Goal: Information Seeking & Learning: Stay updated

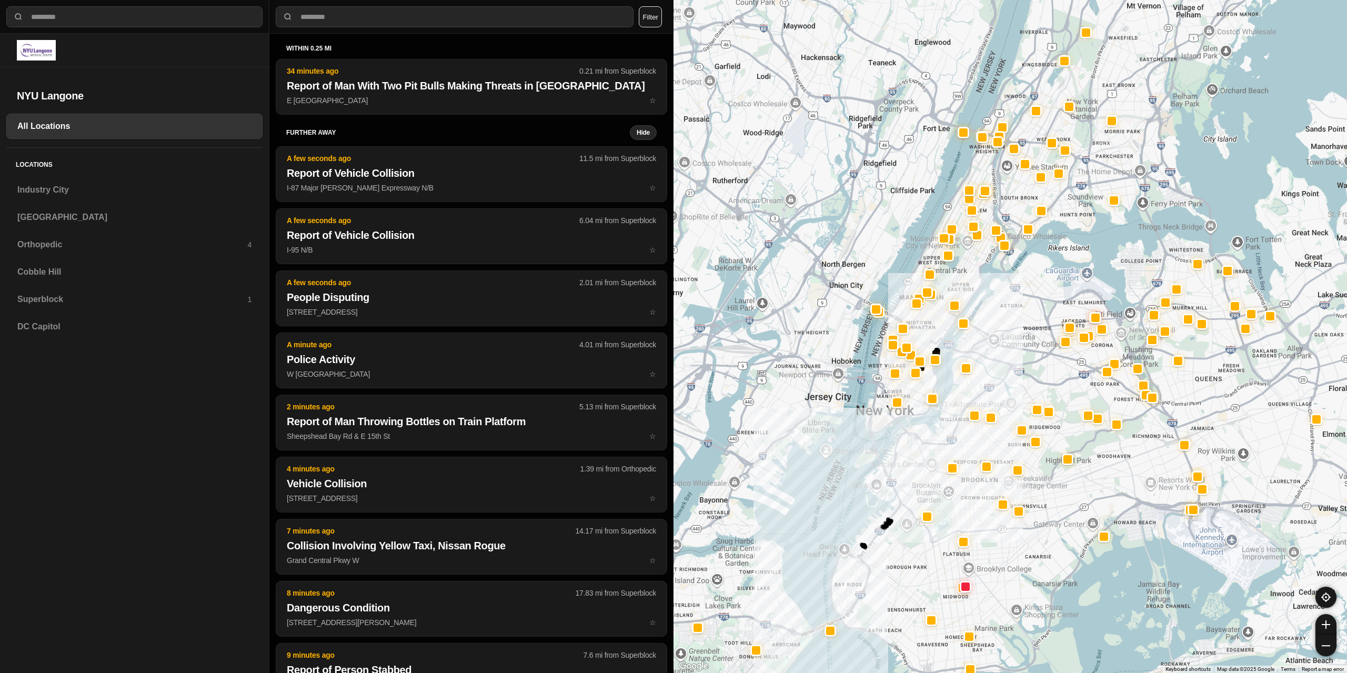
select select "*"
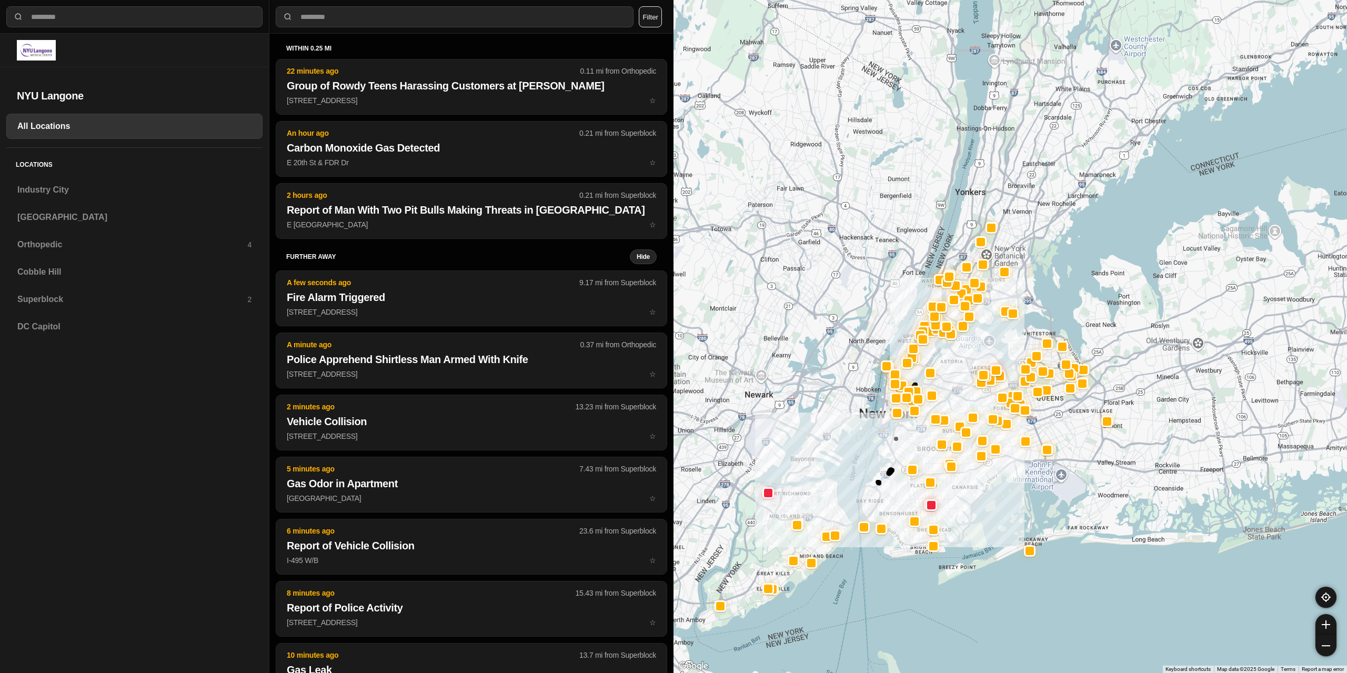
drag, startPoint x: 904, startPoint y: 584, endPoint x: 866, endPoint y: 473, distance: 117.2
click at [866, 473] on div at bounding box center [1011, 336] width 674 height 673
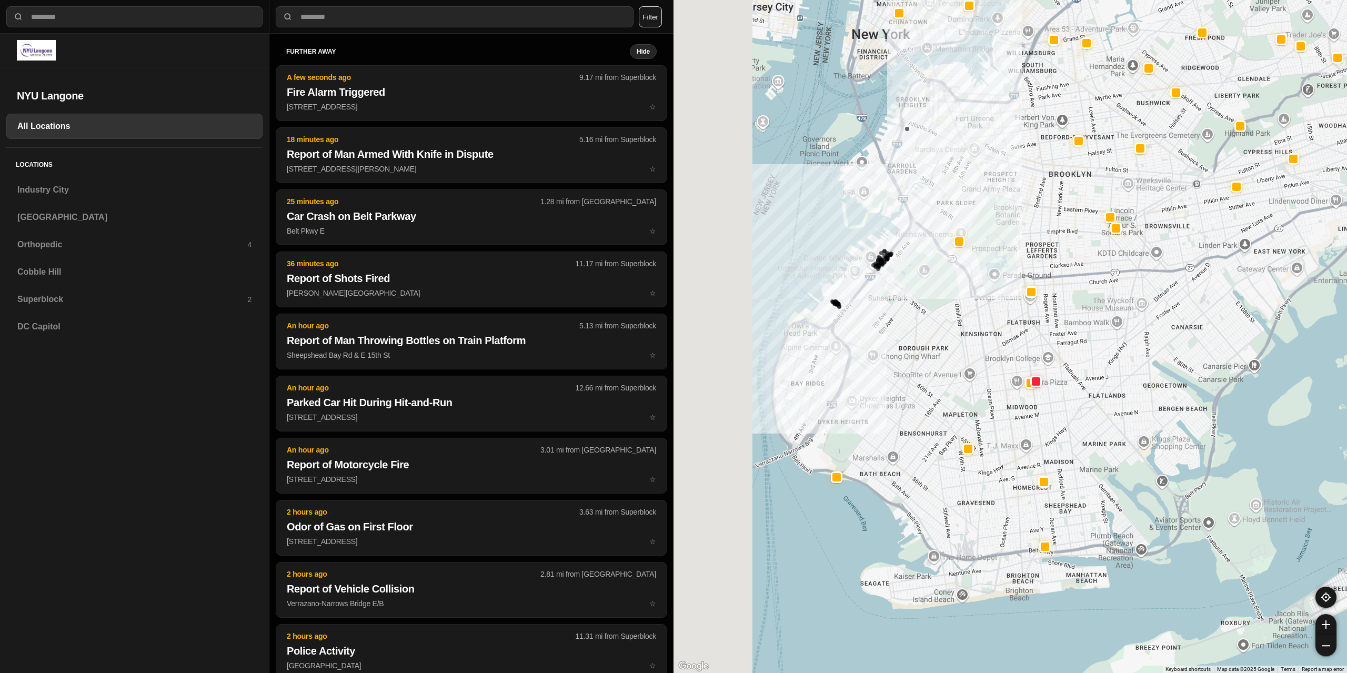
drag, startPoint x: 788, startPoint y: 537, endPoint x: 914, endPoint y: 467, distance: 144.0
click at [914, 467] on div at bounding box center [1011, 336] width 674 height 673
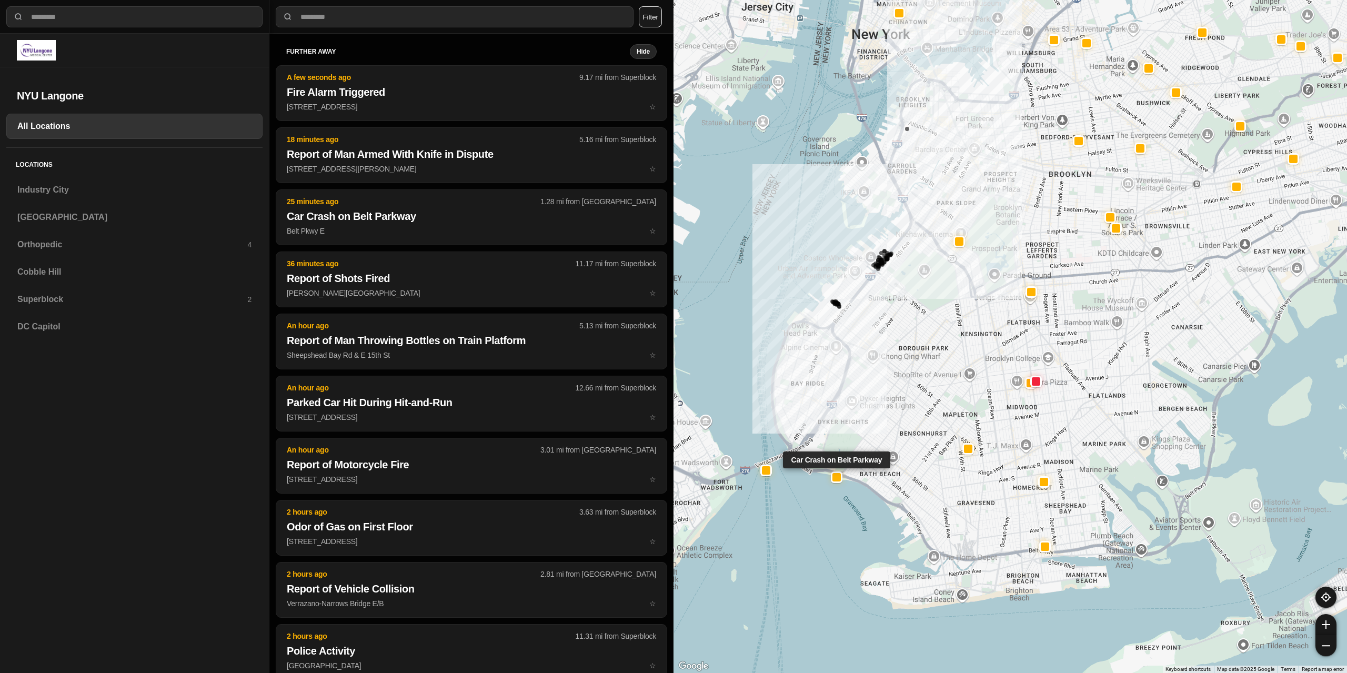
click at [837, 478] on div at bounding box center [837, 477] width 8 height 8
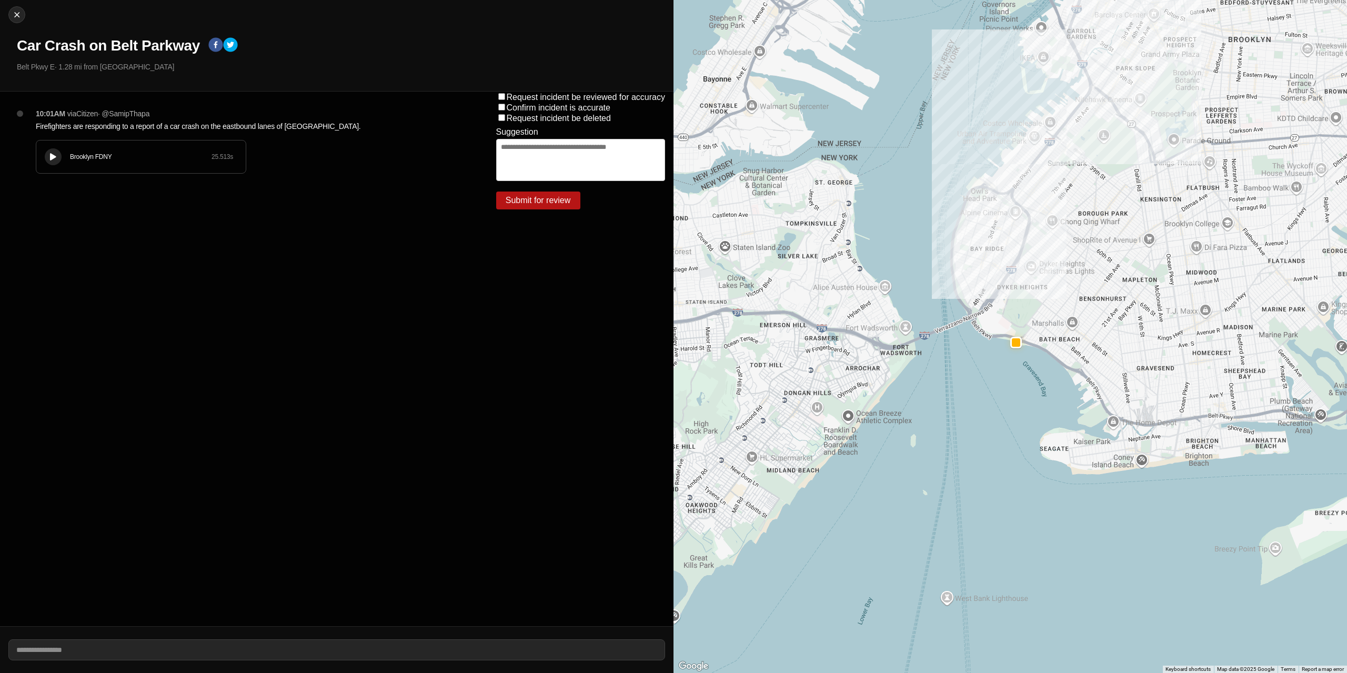
click at [355, 307] on div "10:01AM via Citizen · @ SamipThapa Firefighters are responding to a report of a…" at bounding box center [244, 359] width 488 height 535
